Goal: Find specific page/section: Find specific page/section

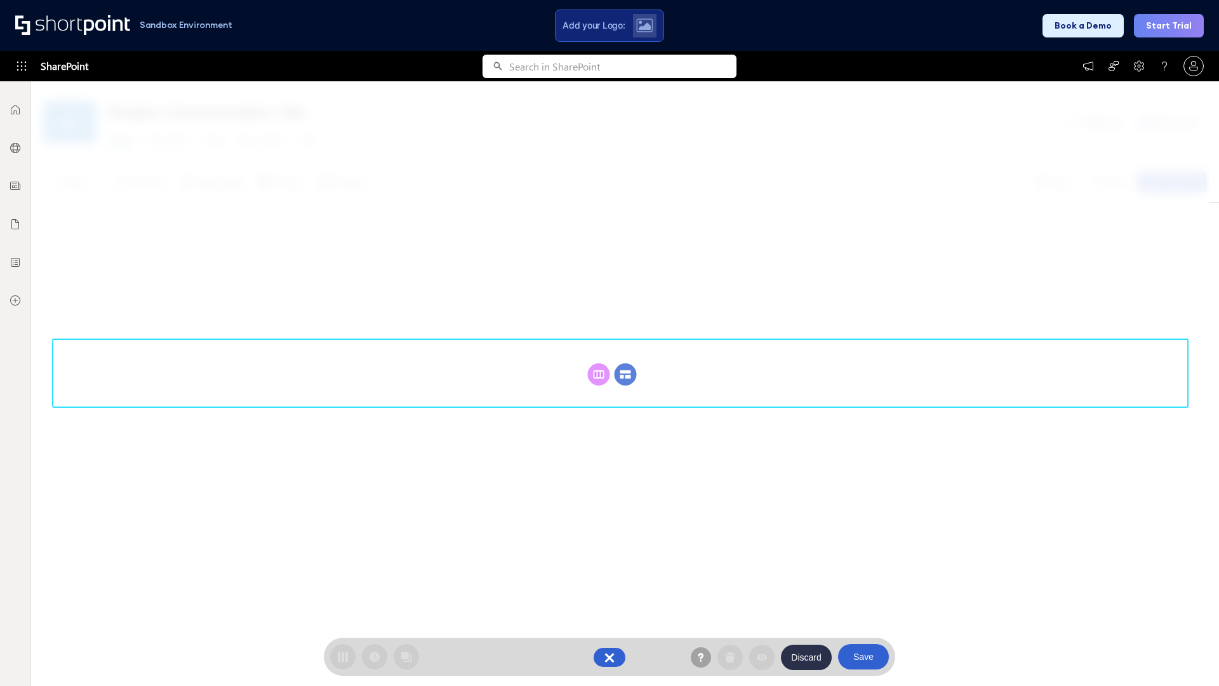
scroll to position [175, 0]
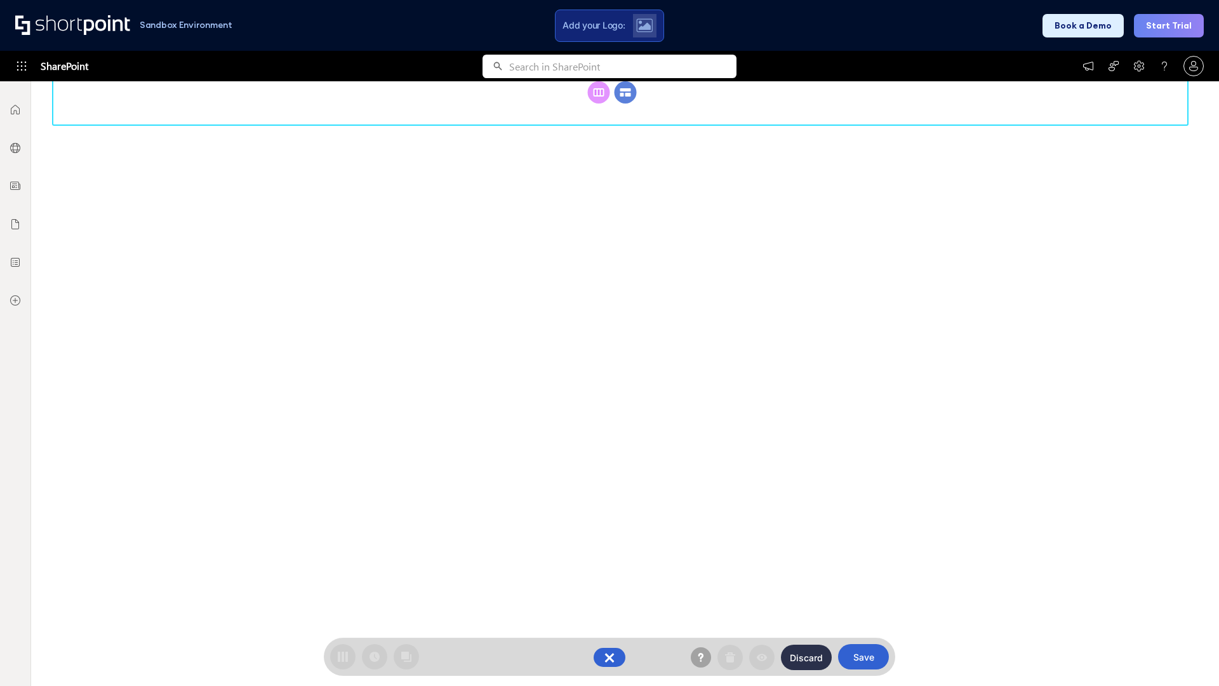
click at [625, 103] on circle at bounding box center [625, 92] width 22 height 22
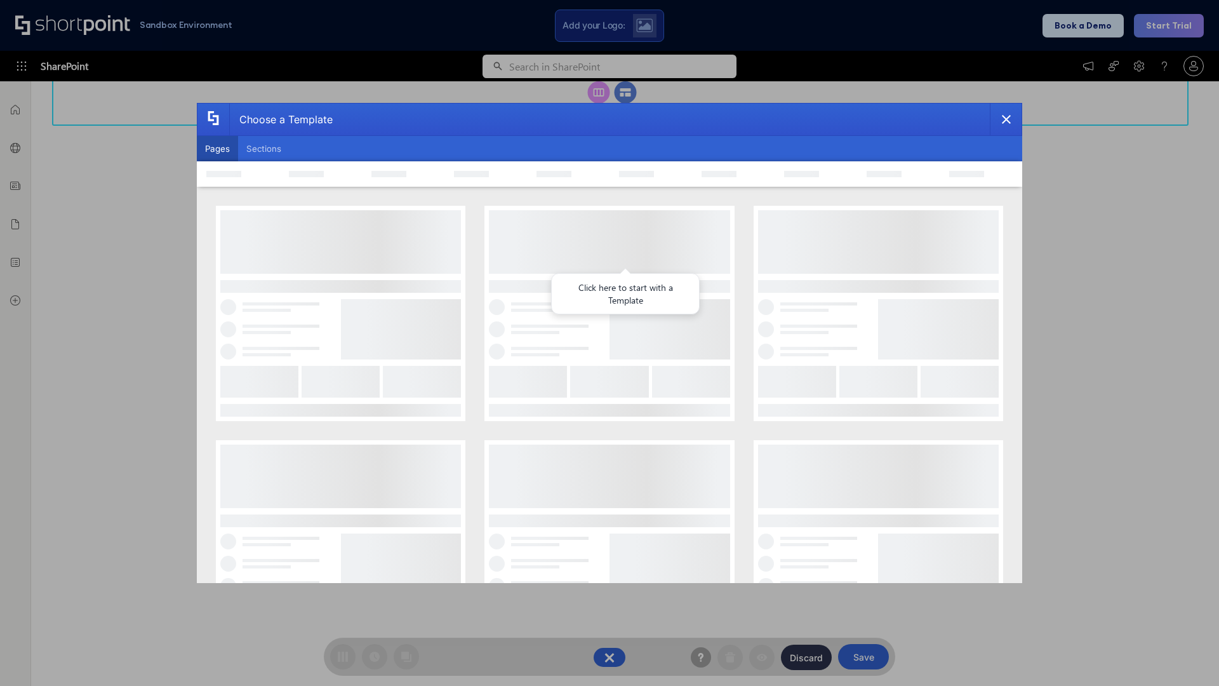
scroll to position [0, 0]
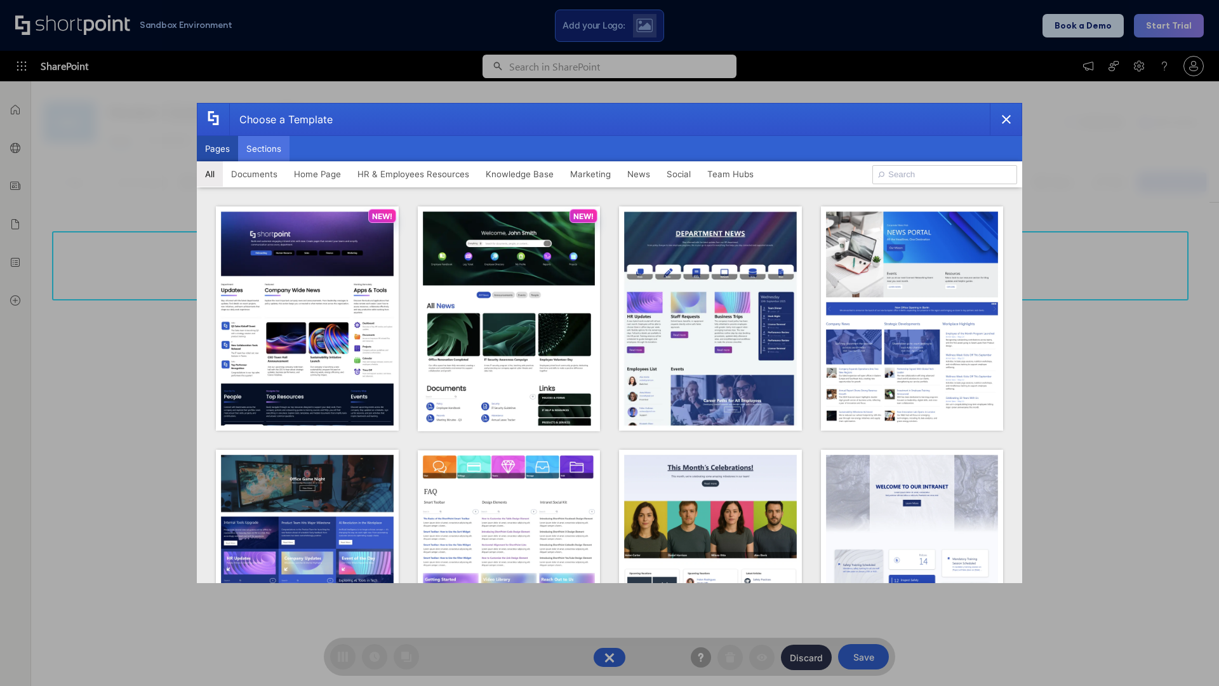
click at [263, 149] on button "Sections" at bounding box center [263, 148] width 51 height 25
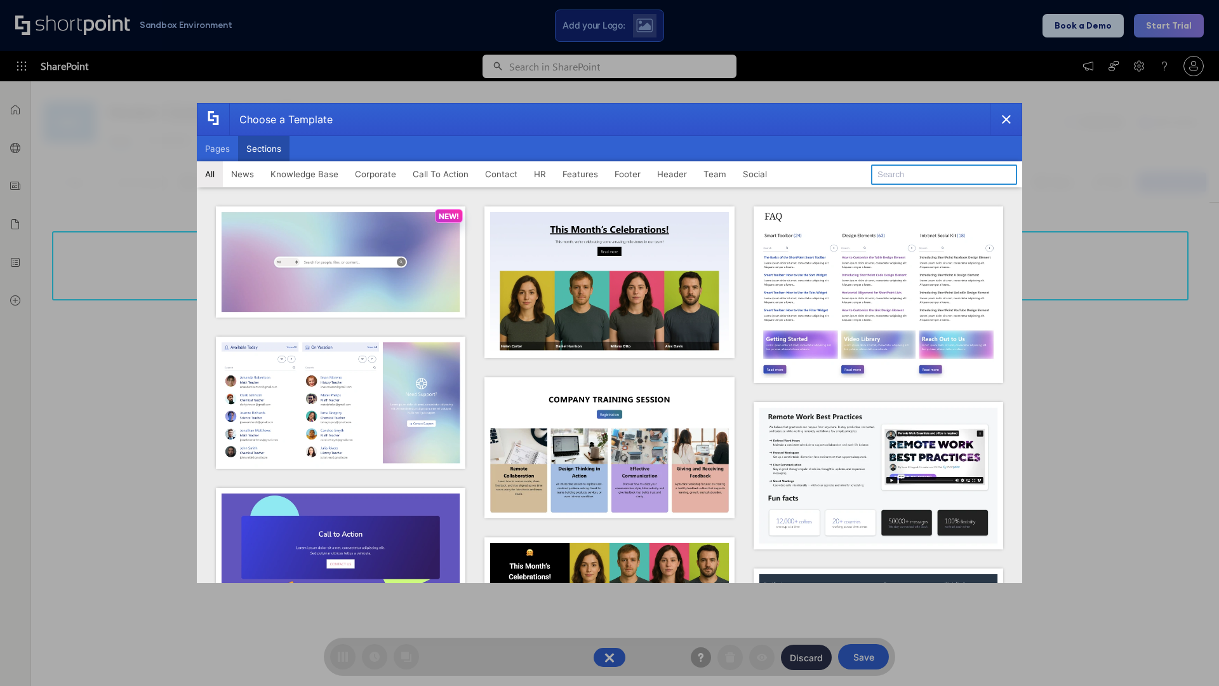
type input "Paralax Cta"
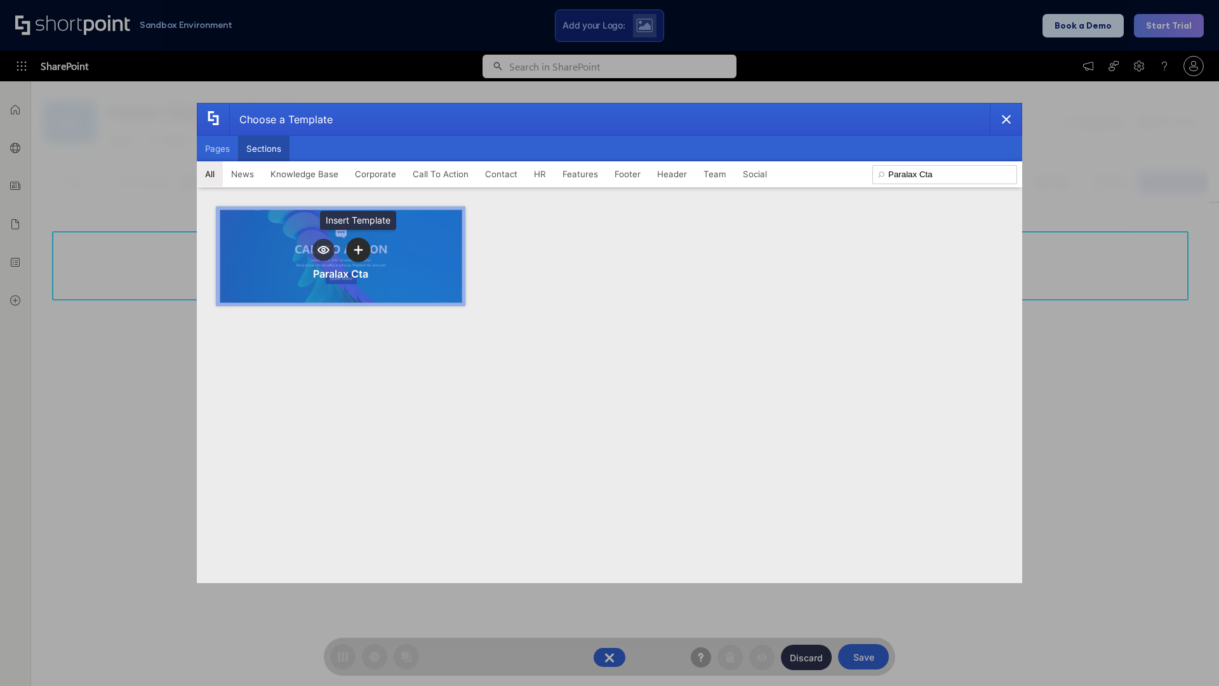
click at [358, 249] on icon "template selector" at bounding box center [358, 249] width 9 height 9
